Goal: Task Accomplishment & Management: Use online tool/utility

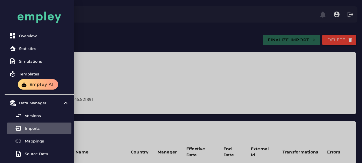
scroll to position [310, 0]
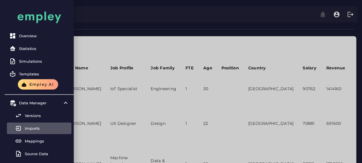
click at [160, 35] on div at bounding box center [181, 97] width 362 height 814
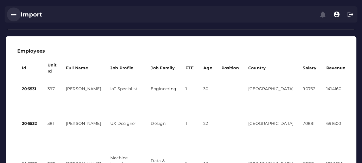
click at [11, 15] on icon "button" at bounding box center [13, 14] width 7 height 7
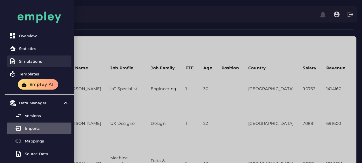
click at [29, 61] on div "Simulations" at bounding box center [44, 61] width 50 height 5
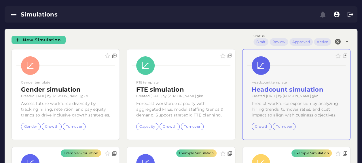
click at [331, 101] on div at bounding box center [297, 94] width 108 height 90
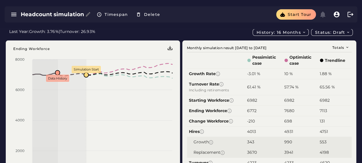
click at [179, 30] on div "Last Year: Growth: 3.76% | Turnover: 26.93% History: 16 months Status: Draft" at bounding box center [181, 32] width 344 height 7
click at [180, 34] on div "Last Year: Growth: 3.76% | Turnover: 26.93% History: 16 months Status: Draft" at bounding box center [181, 32] width 344 height 7
click at [218, 27] on div "Headcount simulation Timespan Delete Start tour" at bounding box center [181, 14] width 362 height 29
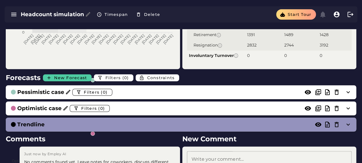
scroll to position [197, 0]
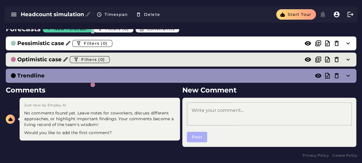
click at [145, 58] on div "Optimistic case Filters (0)" at bounding box center [175, 59] width 330 height 9
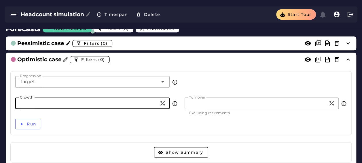
drag, startPoint x: 27, startPoint y: 103, endPoint x: -18, endPoint y: 100, distance: 46.0
click at [0, 100] on html "Overview Statistics Simulations Templates Empley AI Data Manager Versions Impor…" at bounding box center [181, 33] width 362 height 460
type input "*"
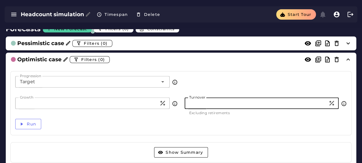
drag, startPoint x: 203, startPoint y: 104, endPoint x: 135, endPoint y: 94, distance: 67.9
click at [163, 100] on div "Growth * Growth Turnover ** Turnover Excluding retirements" at bounding box center [181, 106] width 339 height 18
type input "*"
click at [32, 123] on span "Run" at bounding box center [32, 123] width 10 height 5
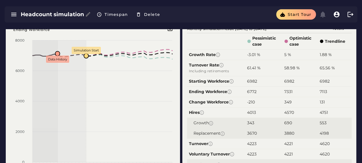
scroll to position [0, 0]
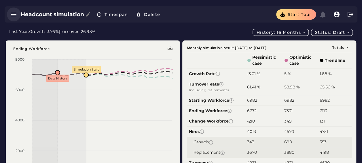
click at [11, 16] on icon "button" at bounding box center [13, 14] width 7 height 7
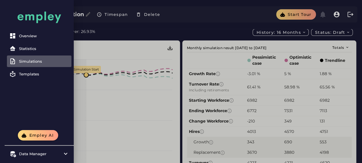
click at [33, 61] on div "Simulations" at bounding box center [44, 61] width 50 height 5
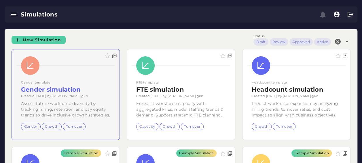
click at [99, 87] on div at bounding box center [66, 94] width 108 height 90
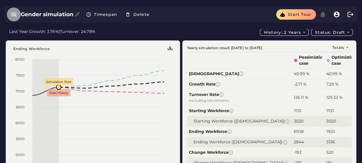
click at [16, 14] on icon "button" at bounding box center [13, 14] width 7 height 7
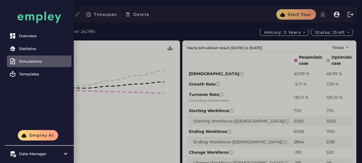
click at [33, 58] on link "Simulations" at bounding box center [39, 61] width 65 height 12
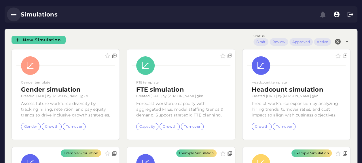
click at [9, 16] on button "button" at bounding box center [14, 14] width 14 height 14
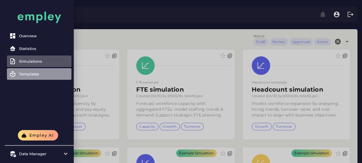
click at [25, 72] on div "Templates" at bounding box center [44, 73] width 50 height 5
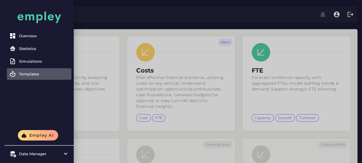
click at [226, 73] on div at bounding box center [181, 126] width 362 height 253
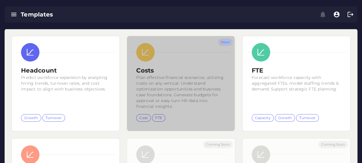
click at [180, 77] on div "New!" at bounding box center [181, 83] width 108 height 95
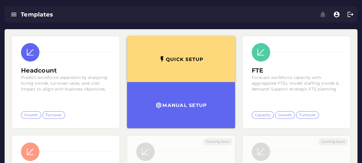
click at [180, 77] on button "Quick setup" at bounding box center [181, 59] width 108 height 46
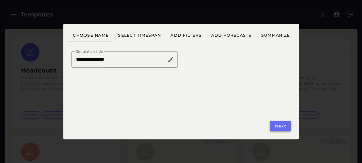
click at [285, 127] on span "Next" at bounding box center [281, 125] width 12 height 5
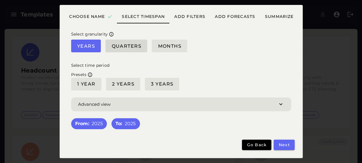
click at [116, 44] on span "Quarters" at bounding box center [126, 45] width 30 height 5
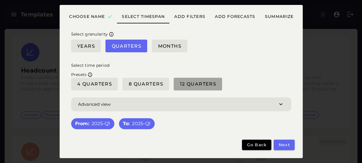
click at [189, 87] on button "12 Quarters" at bounding box center [198, 84] width 48 height 13
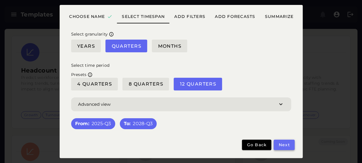
click at [292, 144] on button "Next" at bounding box center [284, 144] width 21 height 10
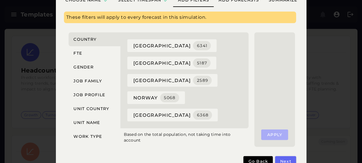
click at [143, 106] on div "[GEOGRAPHIC_DATA] 6341 [GEOGRAPHIC_DATA] 5187 [GEOGRAPHIC_DATA] 2589 norway 506…" at bounding box center [182, 80] width 117 height 89
click at [144, 111] on span "sweden 6368" at bounding box center [172, 114] width 79 height 9
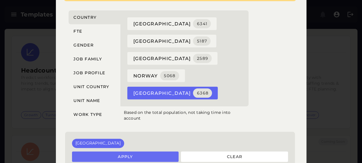
click at [139, 155] on button "Apply" at bounding box center [125, 156] width 107 height 10
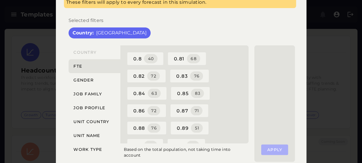
click at [307, 131] on div "**********" at bounding box center [181, 80] width 251 height 215
click at [253, 18] on div "Selected filters" at bounding box center [180, 21] width 230 height 14
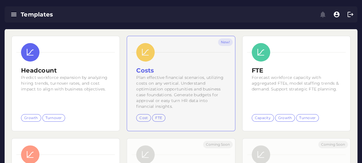
click at [203, 86] on div "New!" at bounding box center [181, 83] width 108 height 95
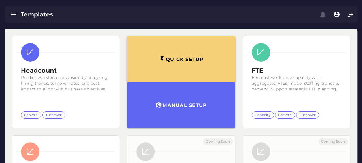
click at [197, 63] on button "Quick setup" at bounding box center [181, 59] width 108 height 46
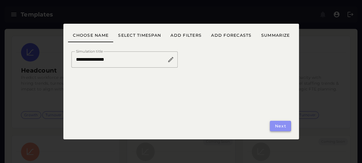
click at [284, 127] on span "Next" at bounding box center [281, 125] width 12 height 5
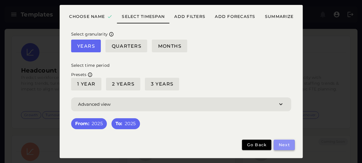
click at [285, 140] on button "Next" at bounding box center [284, 144] width 21 height 10
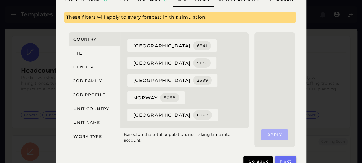
click at [284, 157] on button "Next" at bounding box center [285, 161] width 21 height 10
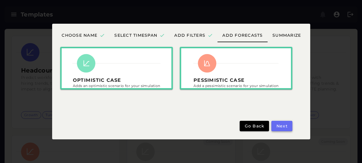
click at [280, 126] on span "Next" at bounding box center [282, 125] width 12 height 5
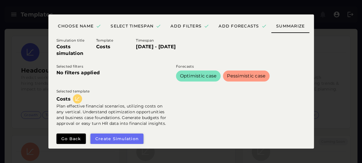
click at [127, 138] on span "Create simulation" at bounding box center [117, 138] width 44 height 5
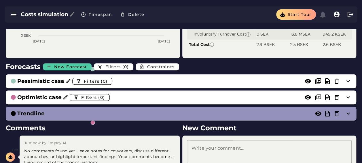
scroll to position [265, 0]
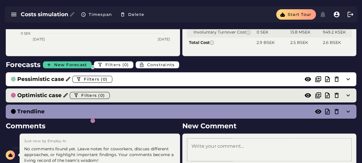
click at [188, 94] on div "Optimistic case Filters (0)" at bounding box center [175, 95] width 330 height 9
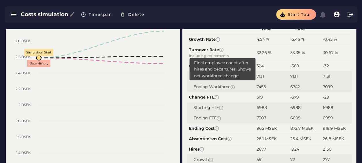
scroll to position [0, 0]
